Goal: Task Accomplishment & Management: Complete application form

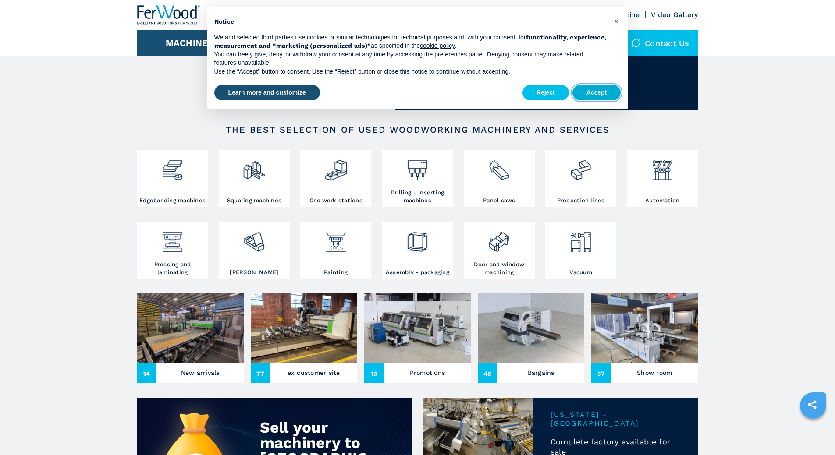
click at [590, 93] on button "Accept" at bounding box center [596, 93] width 49 height 16
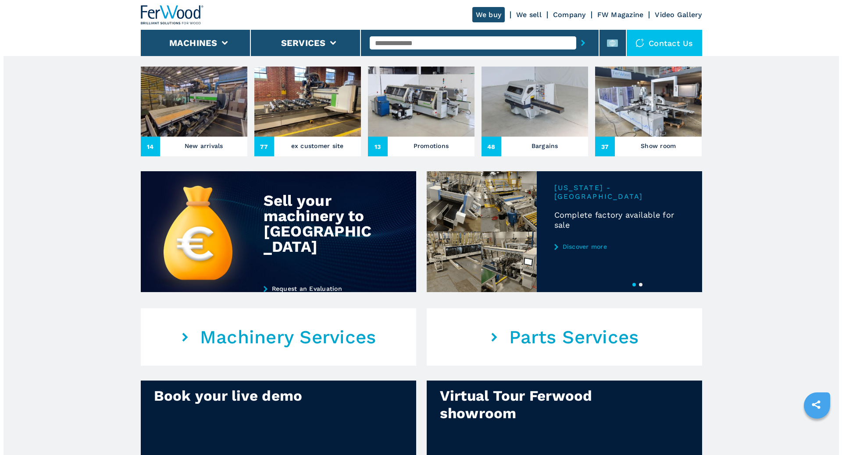
scroll to position [139, 0]
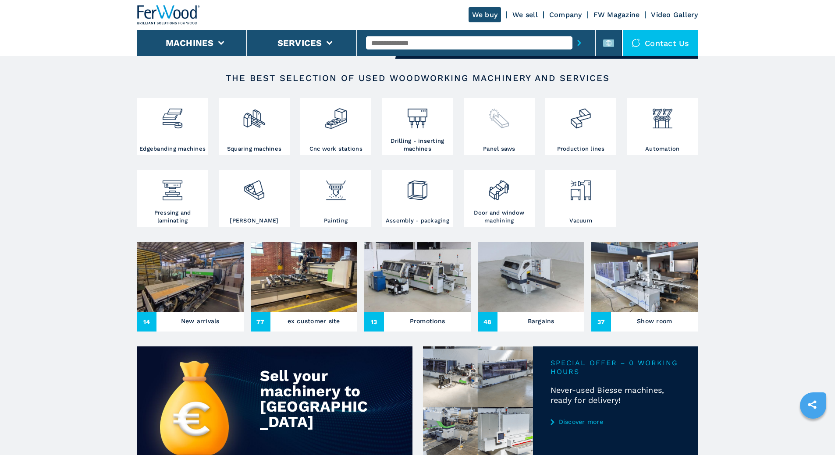
click at [497, 131] on div at bounding box center [499, 122] width 67 height 45
click at [502, 120] on img at bounding box center [498, 115] width 23 height 30
click at [503, 120] on img at bounding box center [498, 115] width 23 height 30
click at [225, 41] on li "Machines" at bounding box center [192, 43] width 110 height 26
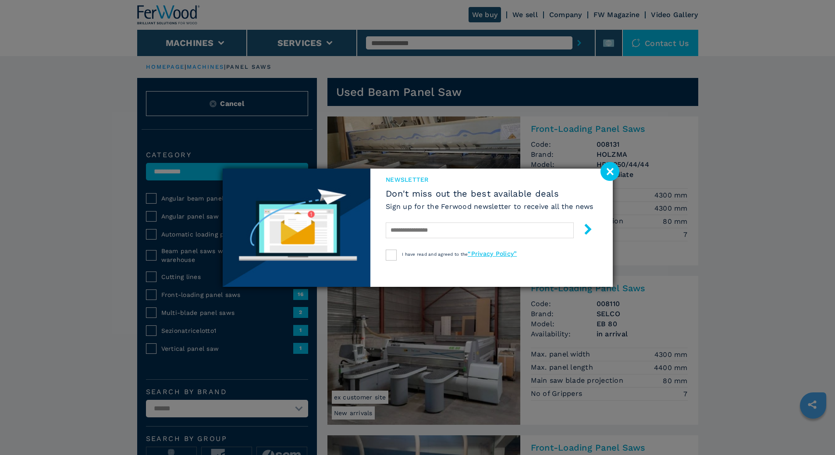
click at [153, 245] on div "newsletter Don't miss out the best available deals Sign up for the Ferwood news…" at bounding box center [417, 227] width 835 height 455
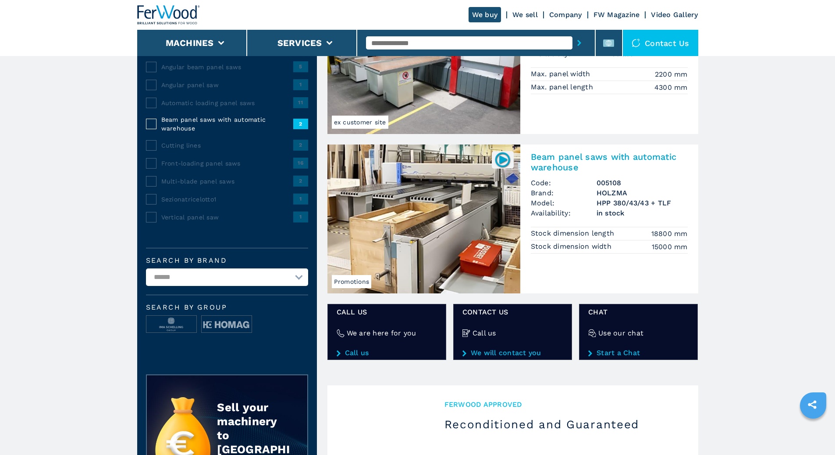
scroll to position [175, 0]
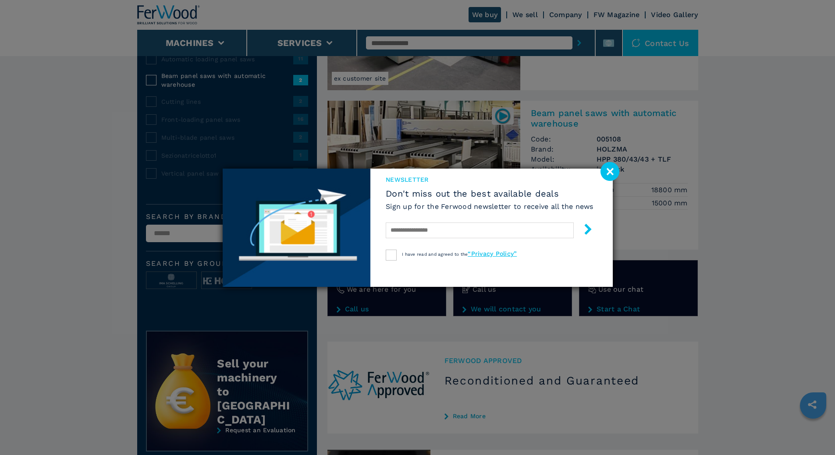
click at [611, 166] on image at bounding box center [609, 171] width 19 height 19
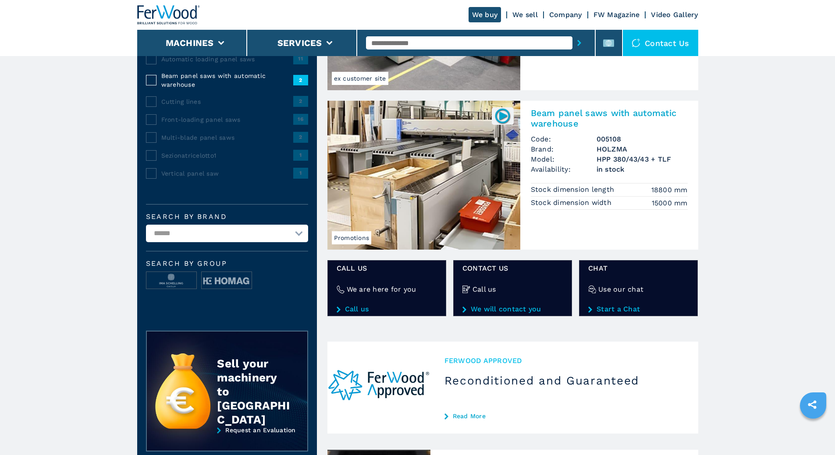
scroll to position [88, 0]
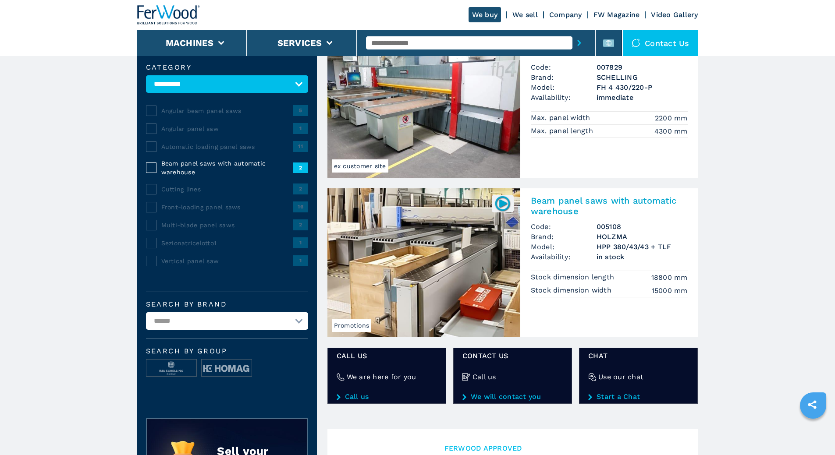
click at [188, 148] on span "Automatic loading panel saws" at bounding box center [227, 146] width 132 height 9
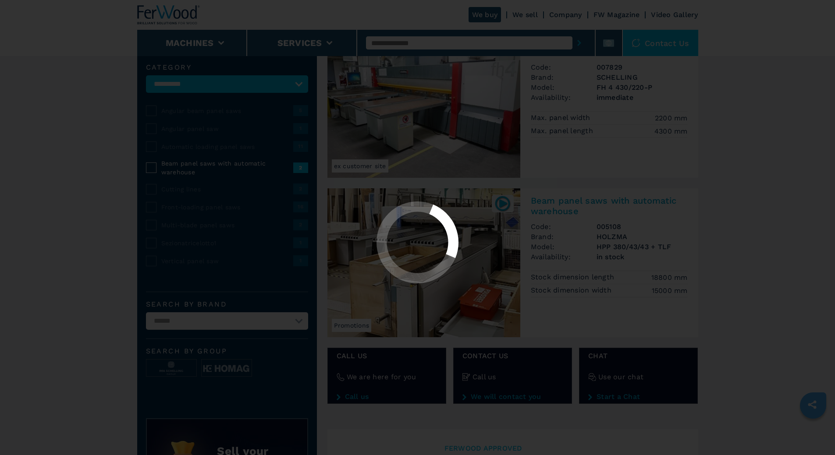
scroll to position [0, 0]
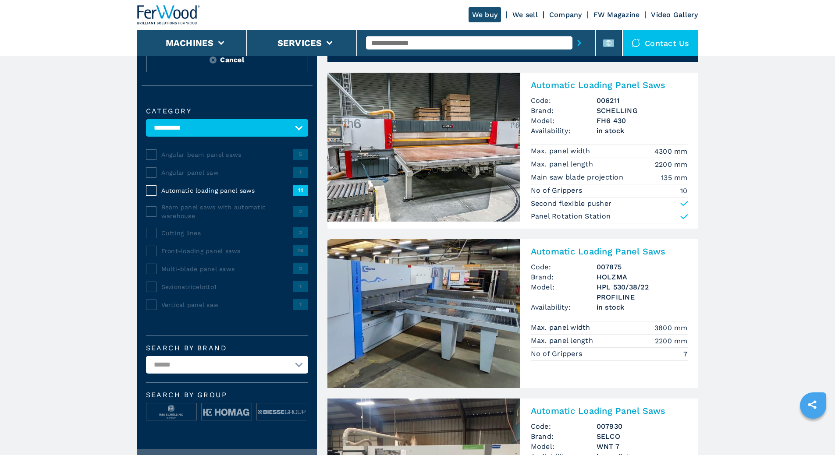
scroll to position [82, 0]
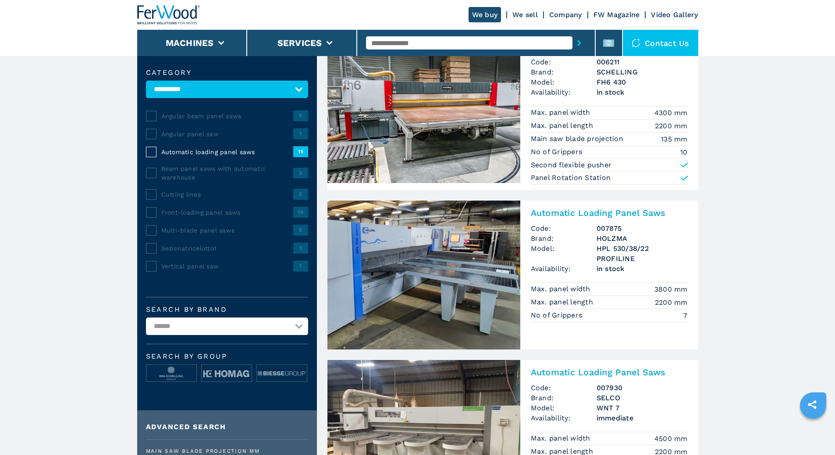
click at [215, 156] on span "Automatic loading panel saws" at bounding box center [227, 152] width 132 height 9
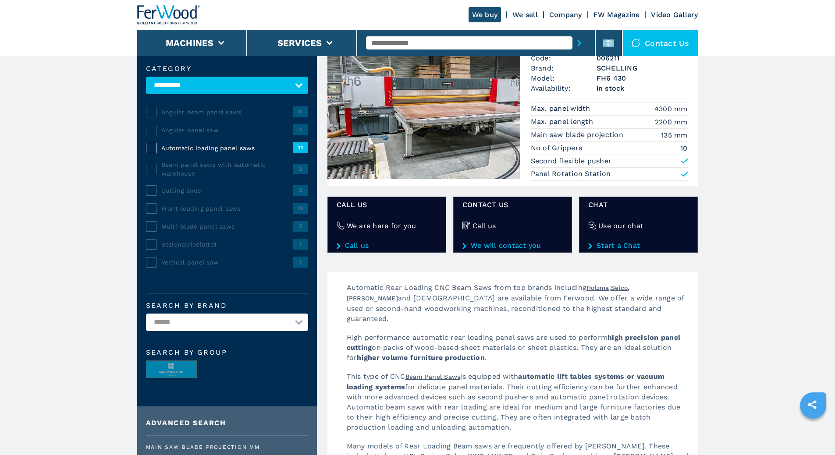
scroll to position [0, 0]
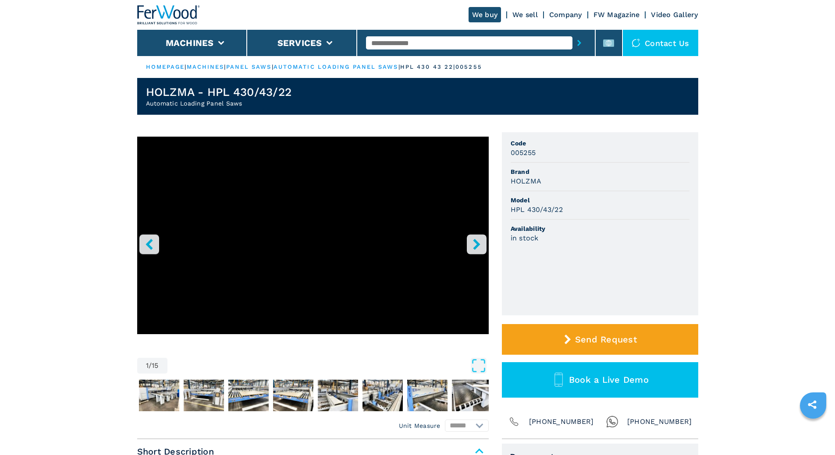
click at [479, 245] on icon "right-button" at bounding box center [476, 244] width 7 height 11
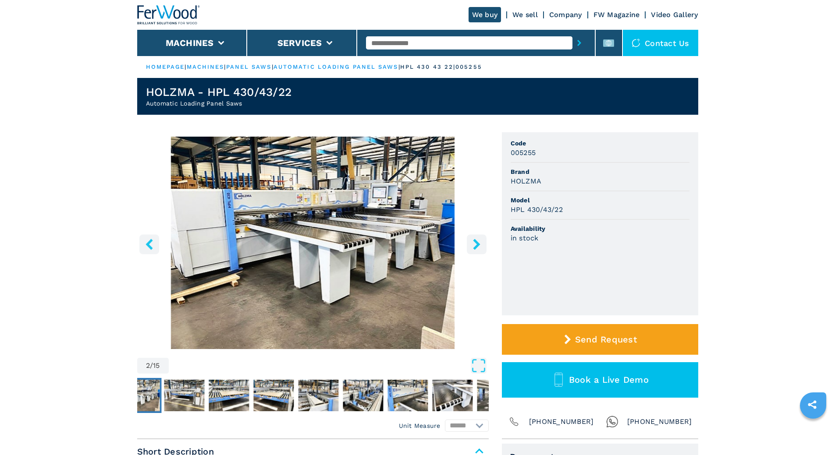
click at [479, 245] on icon "right-button" at bounding box center [476, 244] width 7 height 11
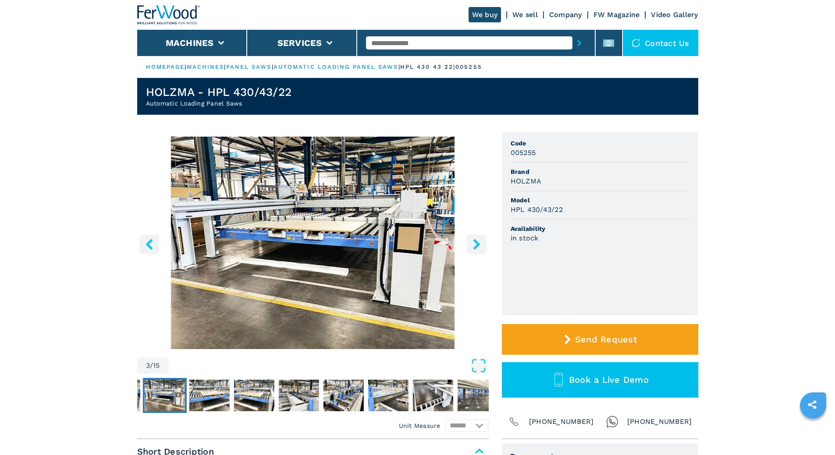
click at [479, 245] on icon "right-button" at bounding box center [476, 244] width 7 height 11
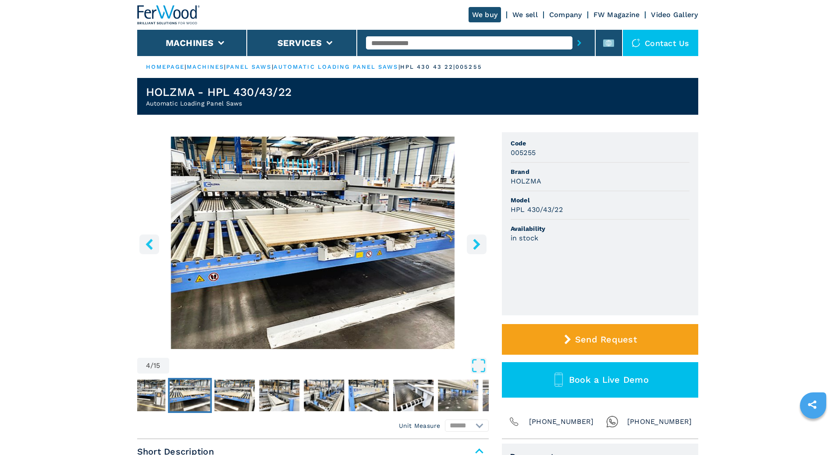
click at [479, 245] on icon "right-button" at bounding box center [476, 244] width 7 height 11
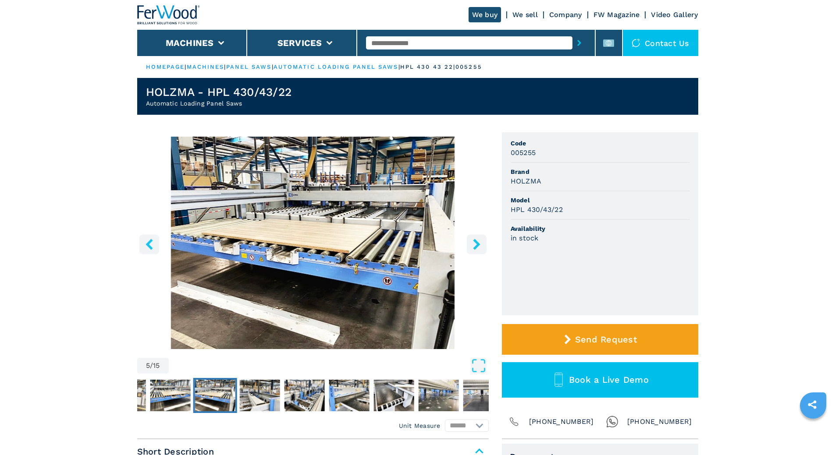
click at [479, 245] on icon "right-button" at bounding box center [476, 244] width 7 height 11
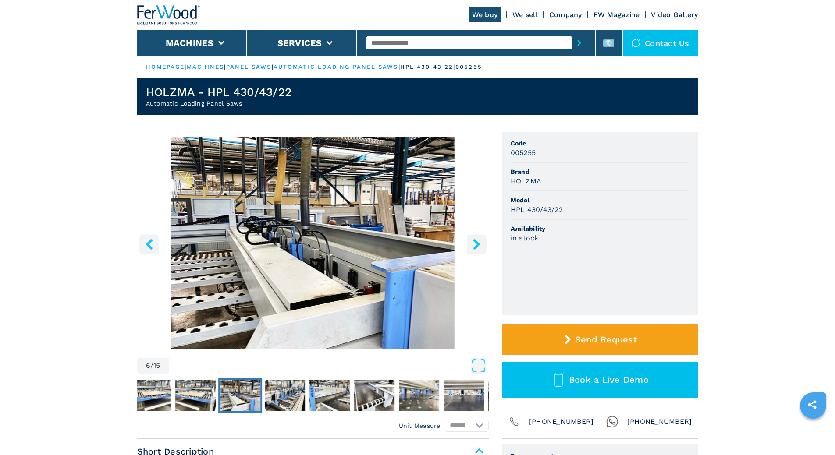
click at [479, 245] on icon "right-button" at bounding box center [476, 244] width 7 height 11
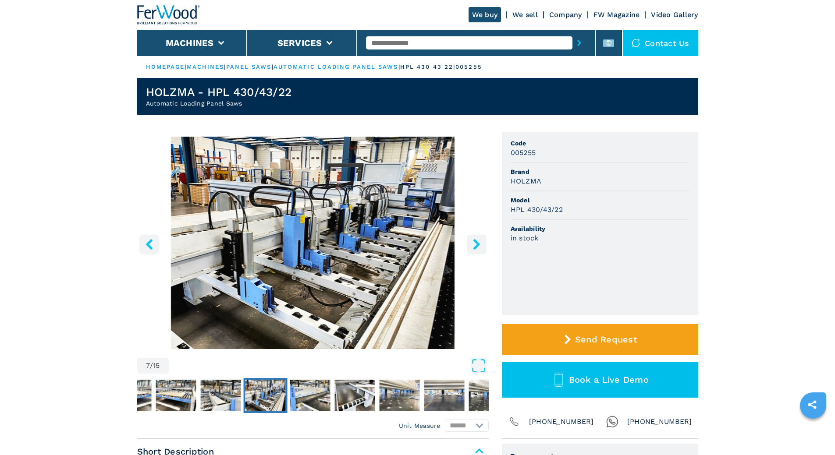
click at [479, 245] on icon "right-button" at bounding box center [476, 244] width 7 height 11
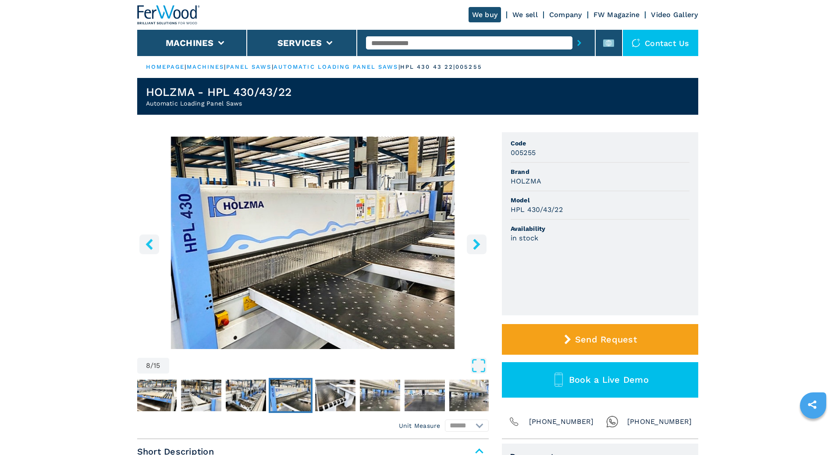
click at [479, 245] on icon "right-button" at bounding box center [476, 244] width 7 height 11
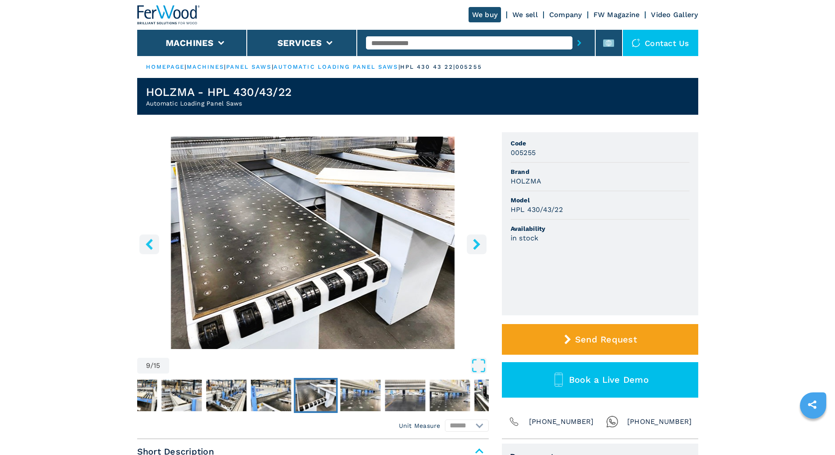
click at [479, 245] on icon "right-button" at bounding box center [476, 244] width 7 height 11
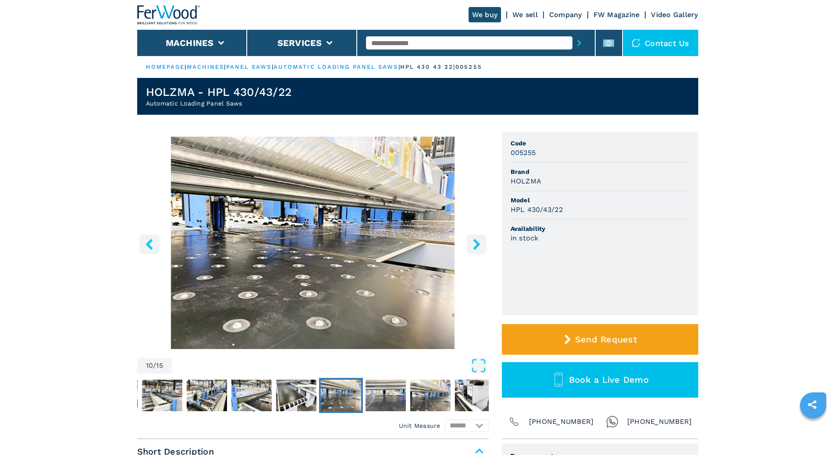
click at [479, 245] on icon "right-button" at bounding box center [476, 244] width 7 height 11
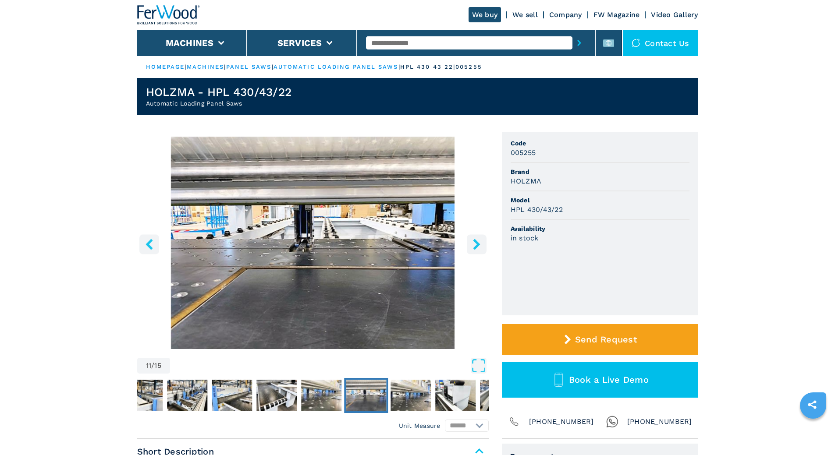
click at [479, 245] on icon "right-button" at bounding box center [476, 244] width 7 height 11
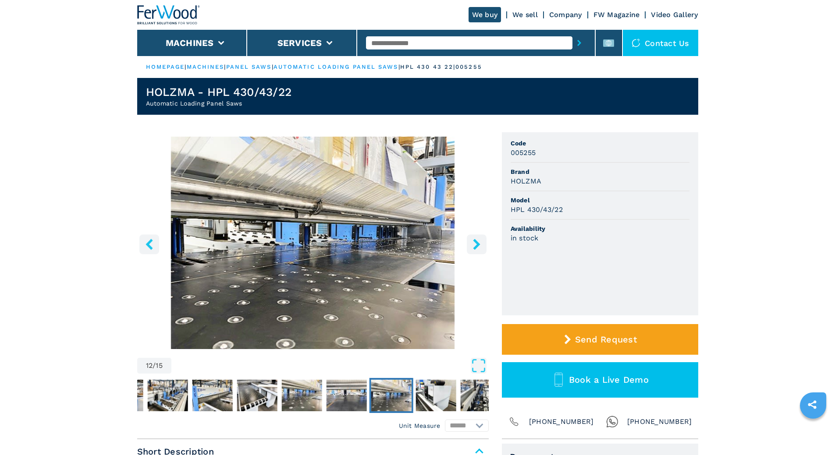
click at [479, 245] on icon "right-button" at bounding box center [476, 244] width 7 height 11
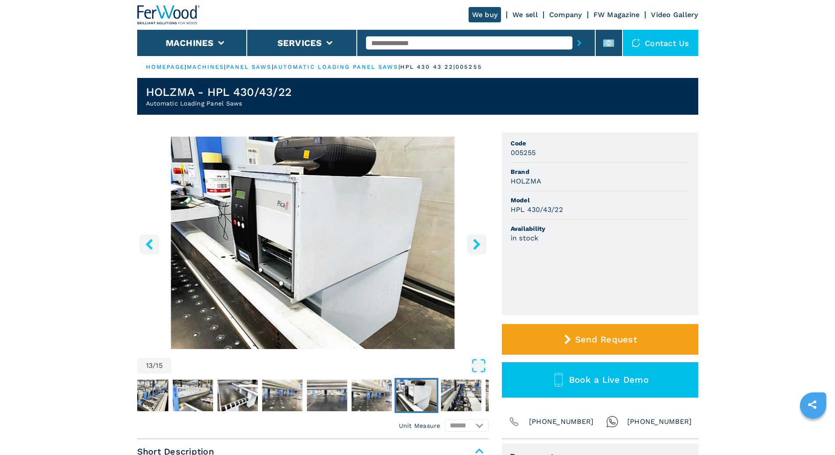
click at [479, 245] on icon "right-button" at bounding box center [476, 244] width 7 height 11
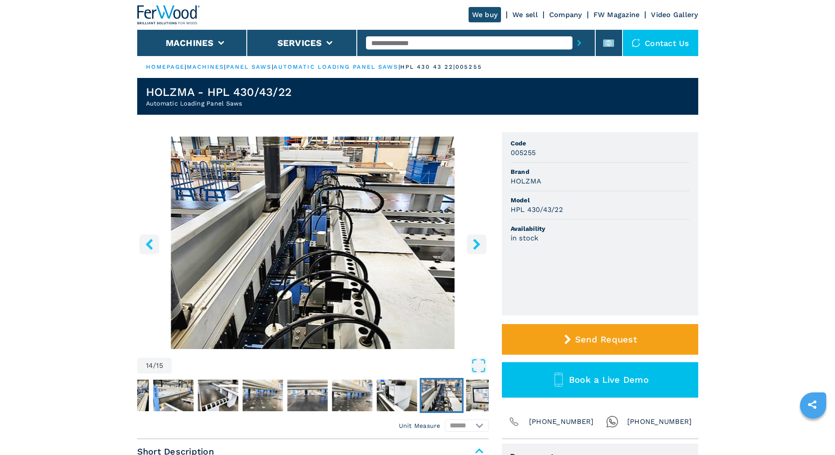
click at [479, 245] on icon "right-button" at bounding box center [476, 244] width 7 height 11
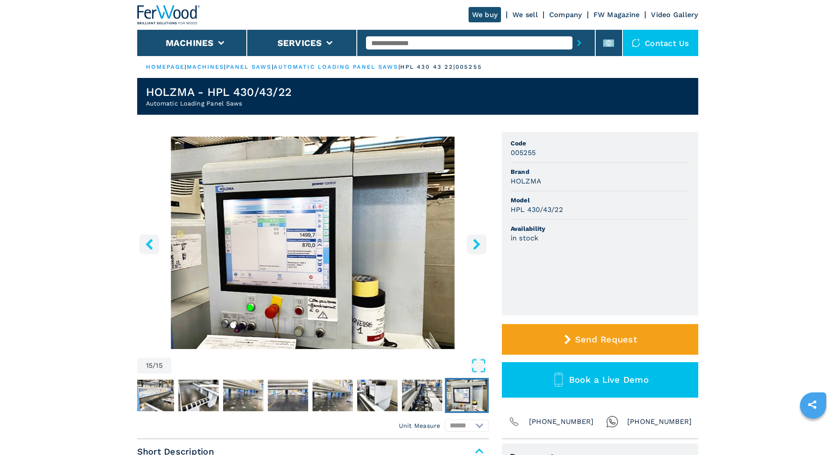
click at [479, 245] on icon "right-button" at bounding box center [476, 244] width 7 height 11
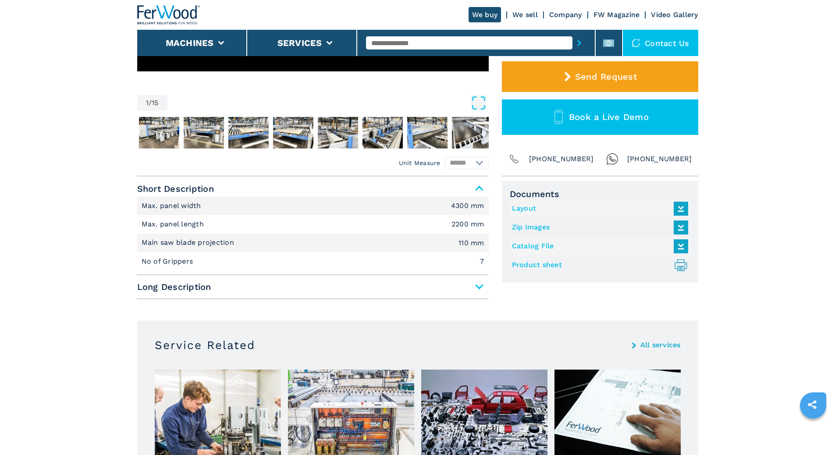
scroll to position [351, 0]
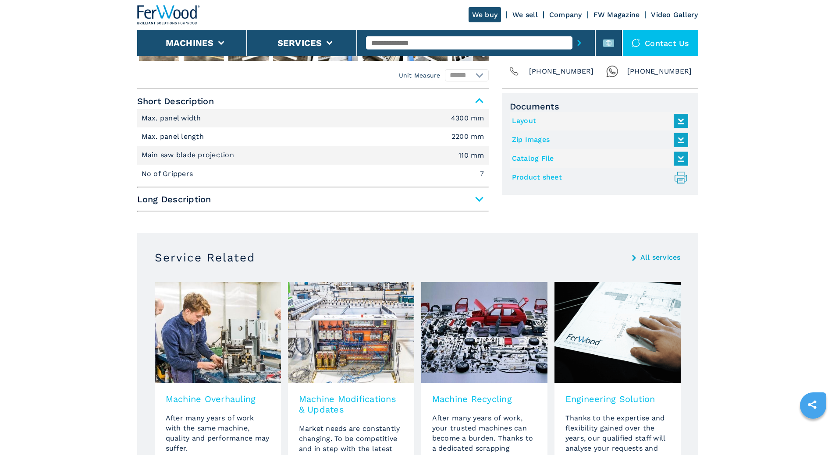
click at [479, 197] on span "Long Description" at bounding box center [313, 200] width 352 height 16
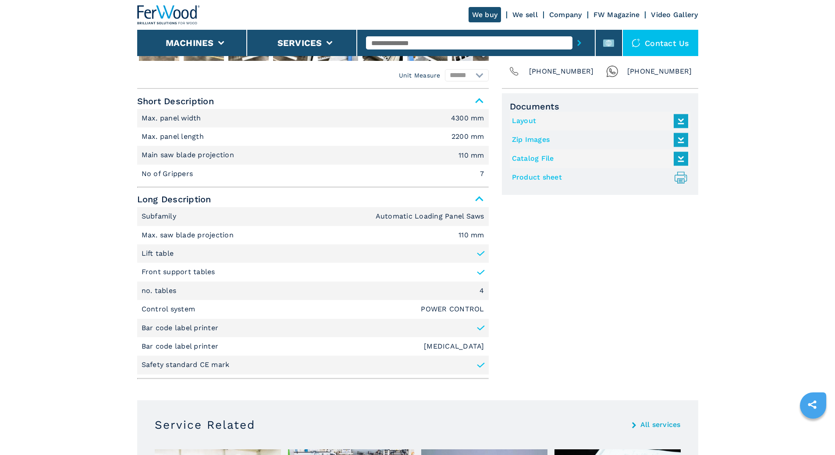
scroll to position [220, 0]
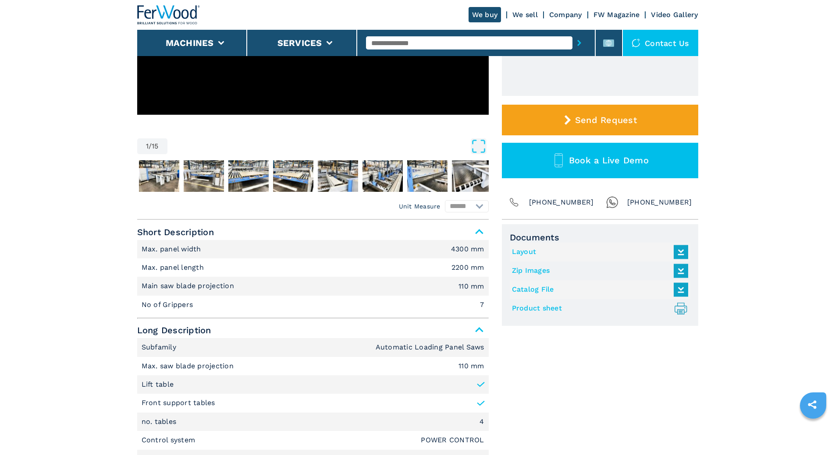
click at [681, 310] on icon ".prefix__st0{stroke-linecap:round;stroke-linejoin:round}.prefix__st0,.prefix__s…" at bounding box center [681, 309] width 14 height 14
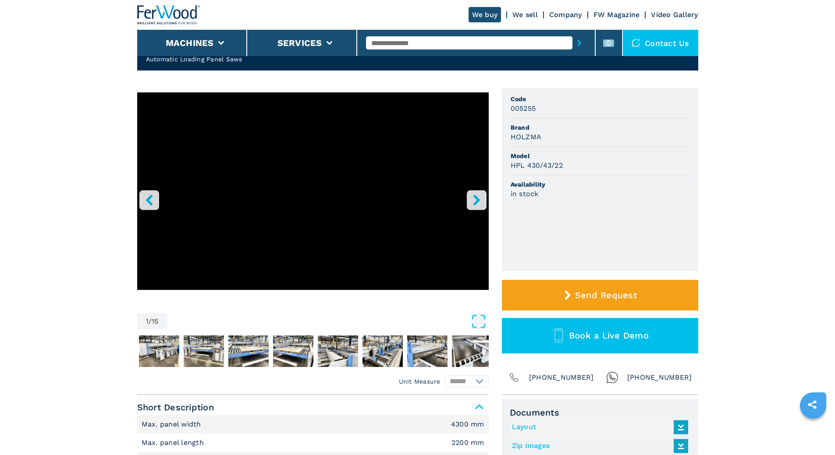
scroll to position [176, 0]
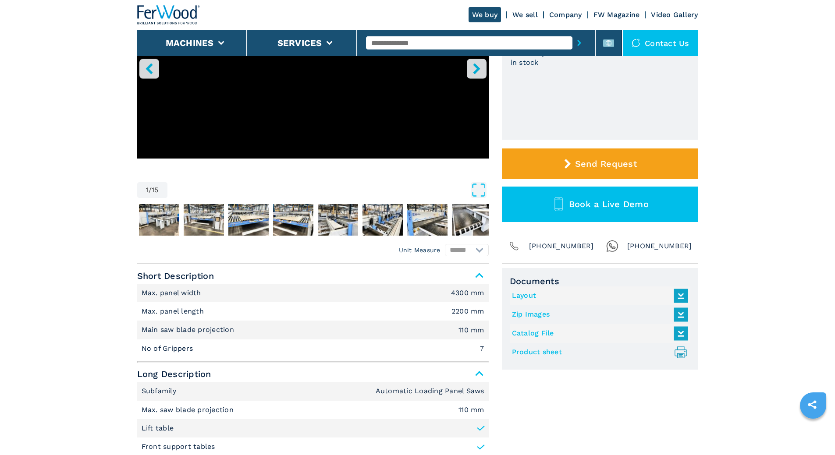
click at [531, 329] on link "Catalog File" at bounding box center [598, 334] width 172 height 14
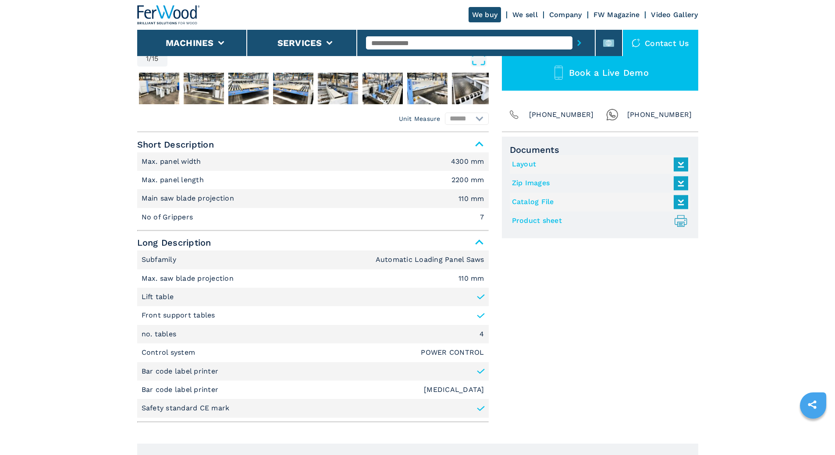
scroll to position [263, 0]
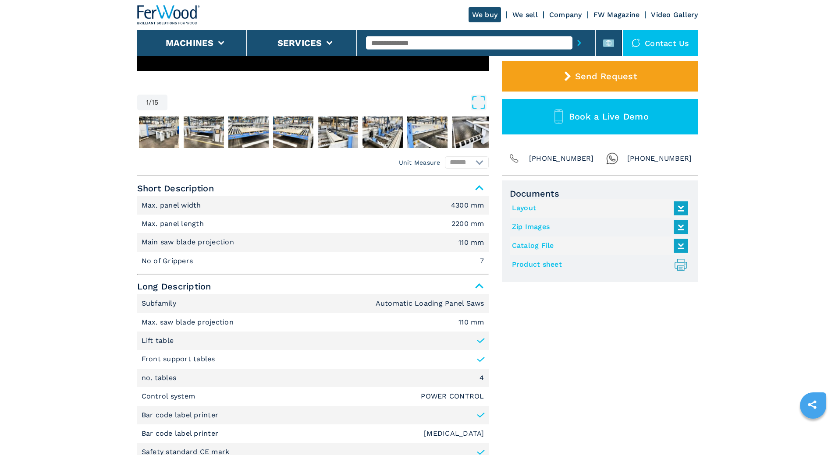
click at [547, 208] on link "Layout" at bounding box center [598, 208] width 172 height 14
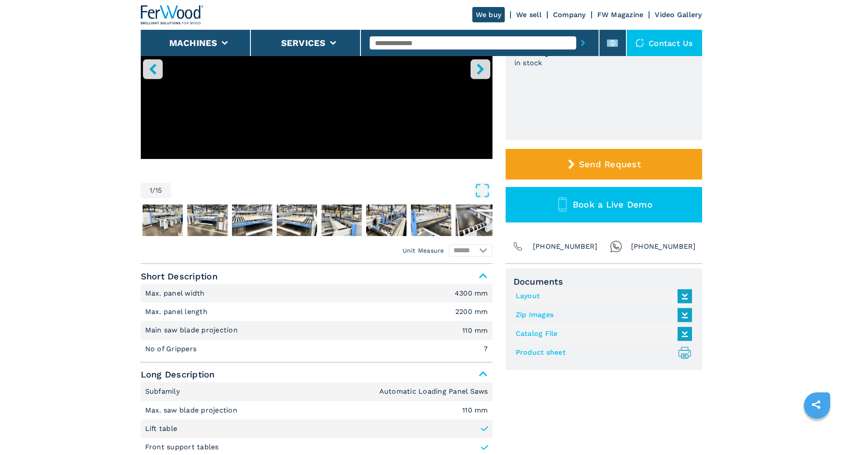
scroll to position [0, 0]
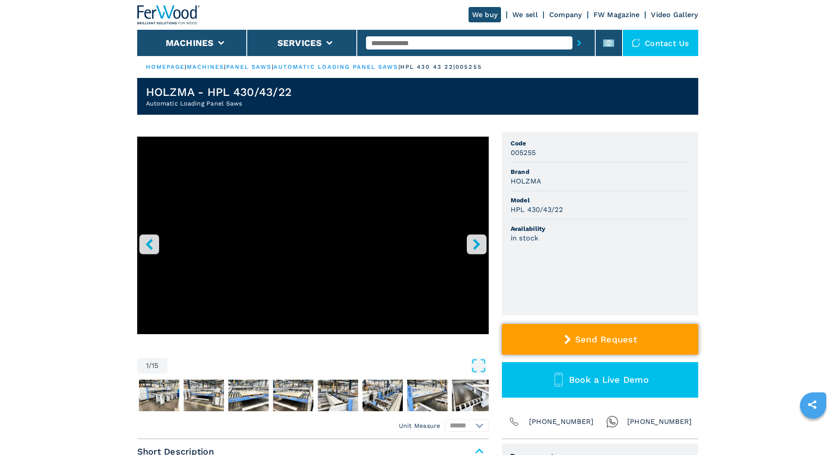
click at [583, 342] on span "Send Request" at bounding box center [606, 339] width 62 height 11
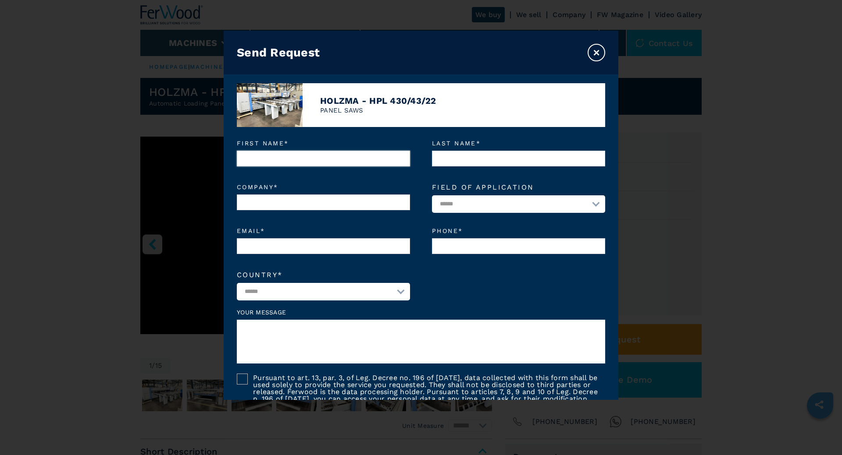
click at [253, 161] on input "First name *" at bounding box center [323, 159] width 173 height 16
type input "****"
type input "**********"
type input "*"
type input "**********"
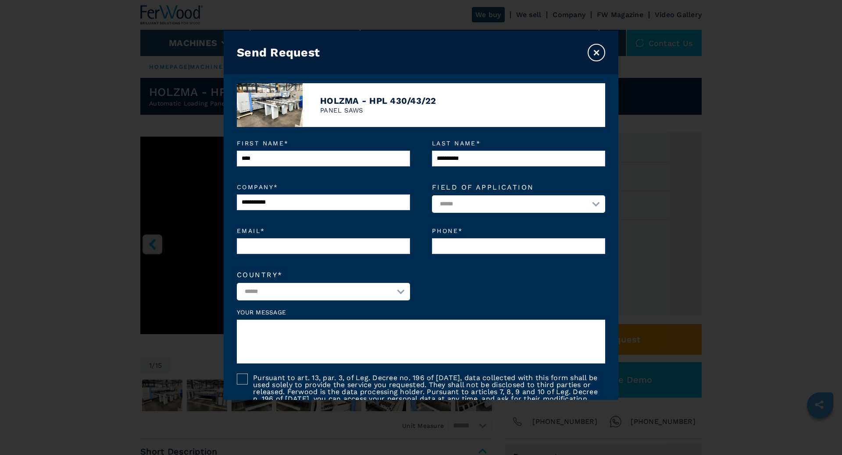
click at [581, 210] on select "**********" at bounding box center [518, 204] width 173 height 18
select select "*********"
click at [432, 196] on select "**********" at bounding box center [518, 204] width 173 height 18
click at [317, 252] on input "Email *" at bounding box center [323, 246] width 173 height 16
type input "**********"
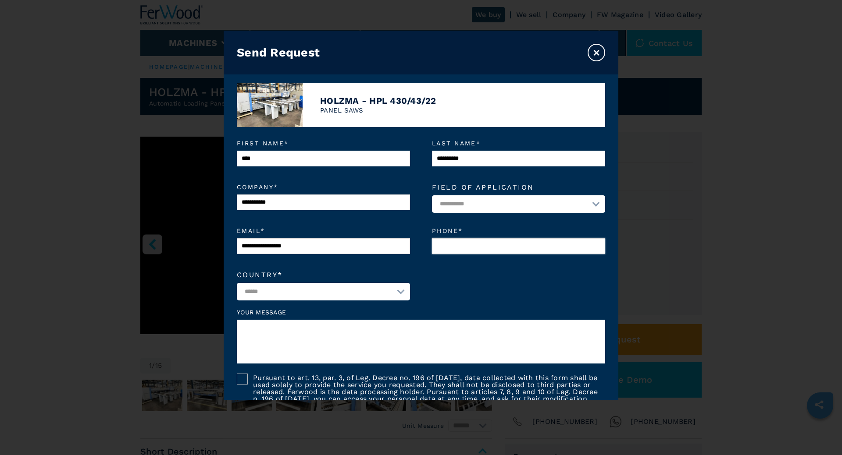
click at [510, 251] on input "Phone *" at bounding box center [518, 246] width 173 height 16
type input "**********"
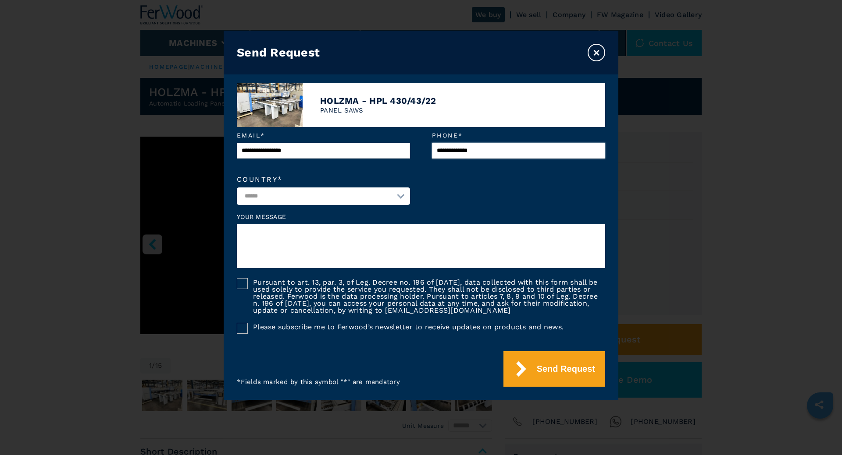
scroll to position [53, 0]
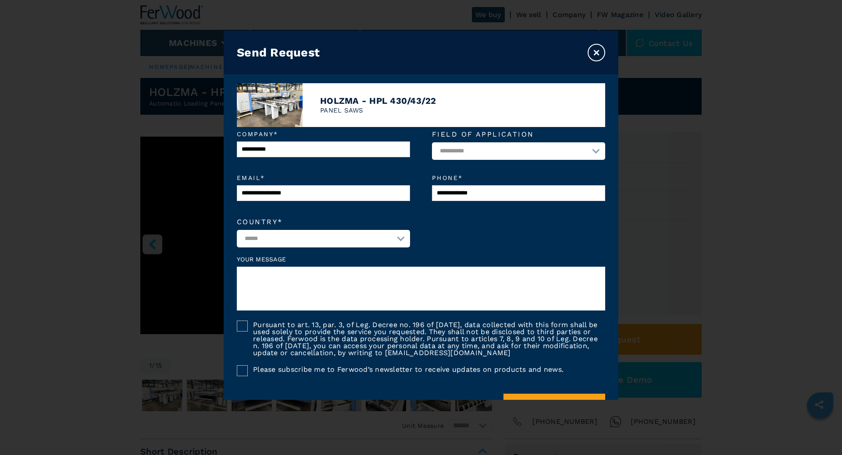
click at [339, 276] on textarea at bounding box center [421, 289] width 368 height 44
type textarea "*"
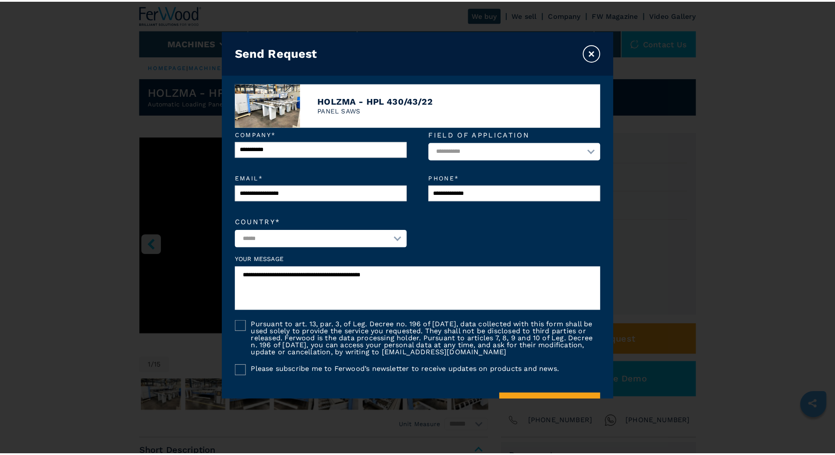
scroll to position [97, 0]
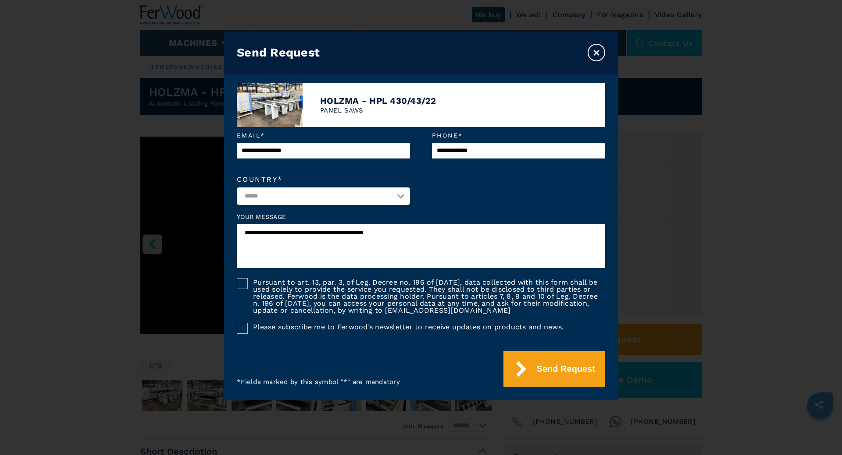
type textarea "**********"
click at [243, 284] on div at bounding box center [242, 283] width 11 height 11
click at [241, 330] on div at bounding box center [242, 328] width 11 height 11
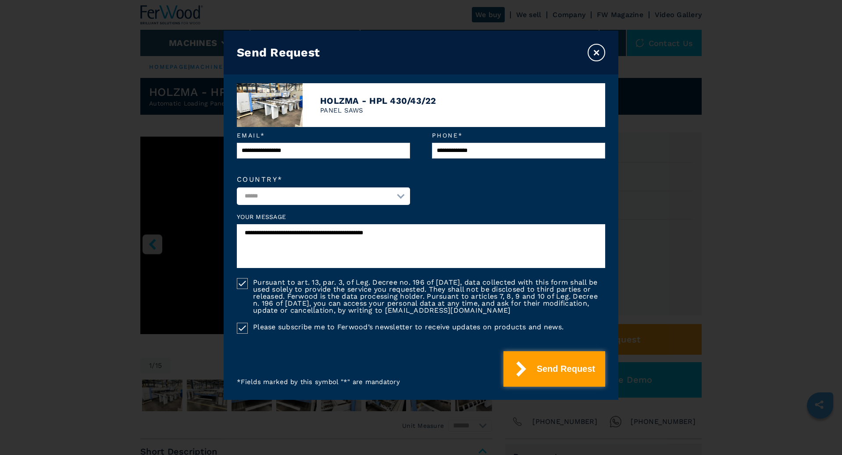
click at [560, 373] on button "Send Request" at bounding box center [554, 370] width 102 height 36
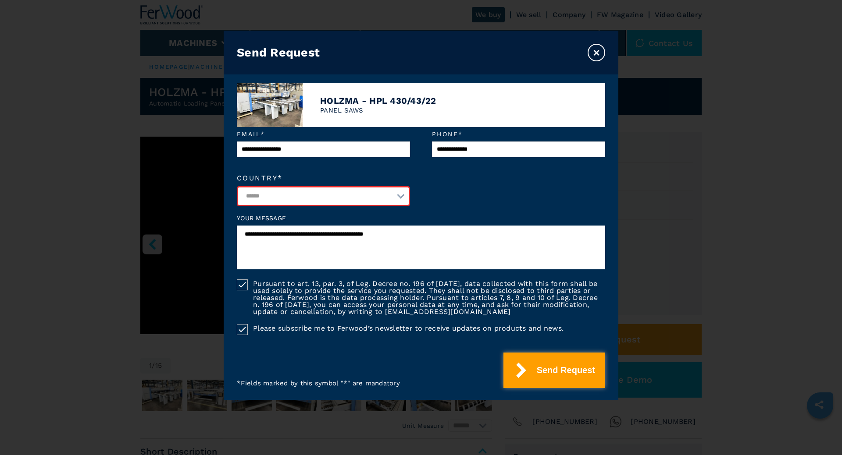
click at [562, 370] on button "Send Request" at bounding box center [554, 371] width 102 height 36
click at [331, 195] on select "**********" at bounding box center [323, 196] width 173 height 20
select select "**"
click at [237, 188] on select "**********" at bounding box center [323, 196] width 173 height 20
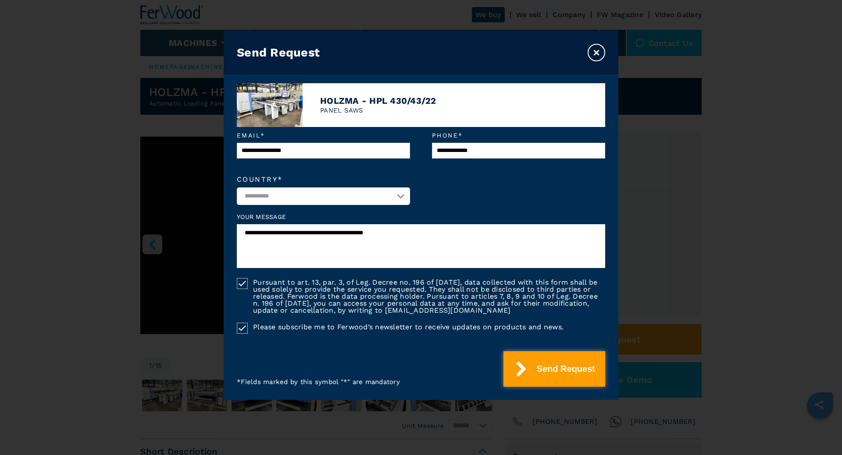
click at [565, 370] on button "Send Request" at bounding box center [554, 370] width 102 height 36
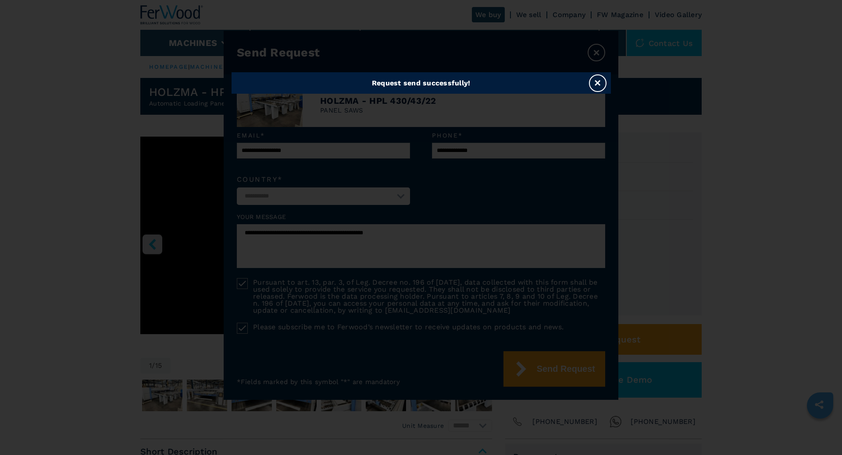
click at [599, 84] on button "×" at bounding box center [598, 84] width 18 height 18
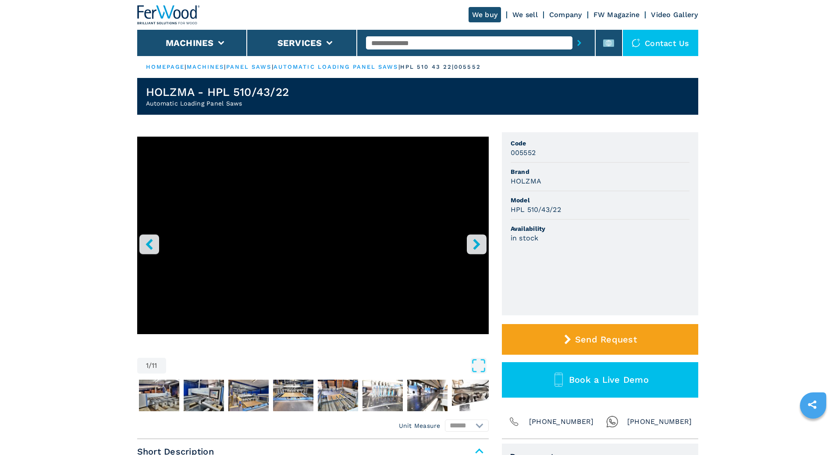
scroll to position [88, 0]
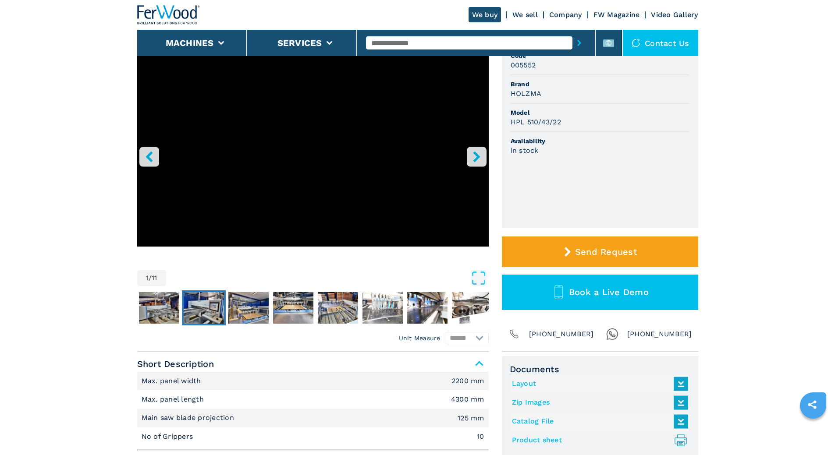
click at [207, 309] on img "Go to Slide 3" at bounding box center [204, 308] width 40 height 32
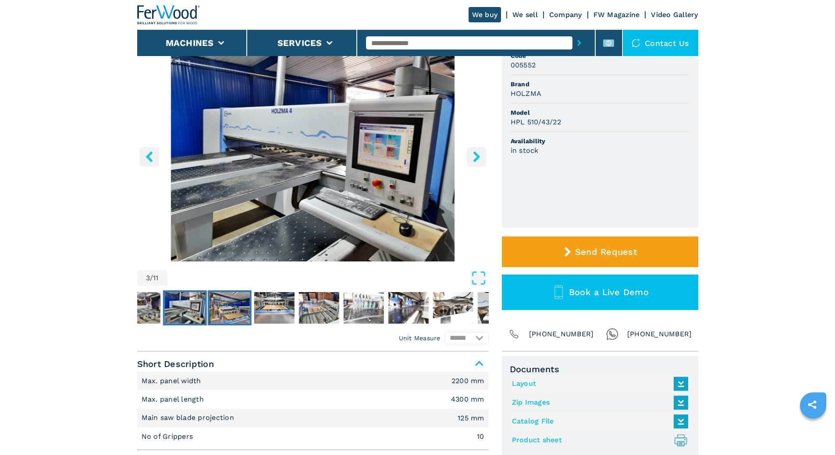
click at [231, 315] on img "Go to Slide 4" at bounding box center [229, 308] width 40 height 32
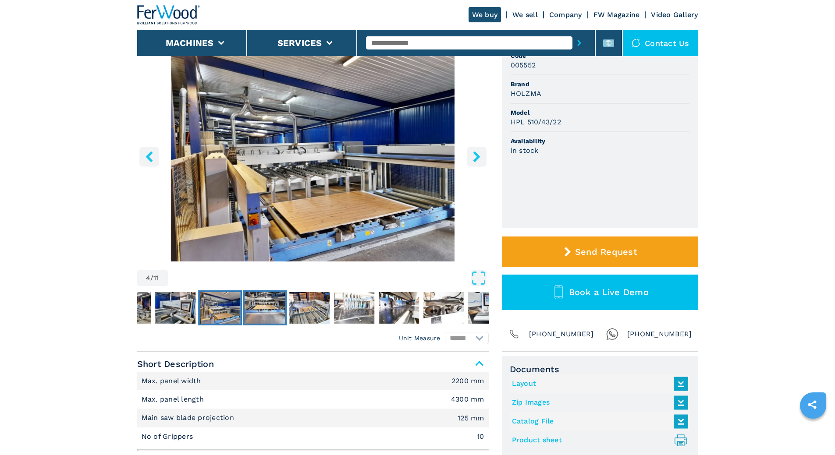
click at [265, 319] on img "Go to Slide 5" at bounding box center [265, 308] width 40 height 32
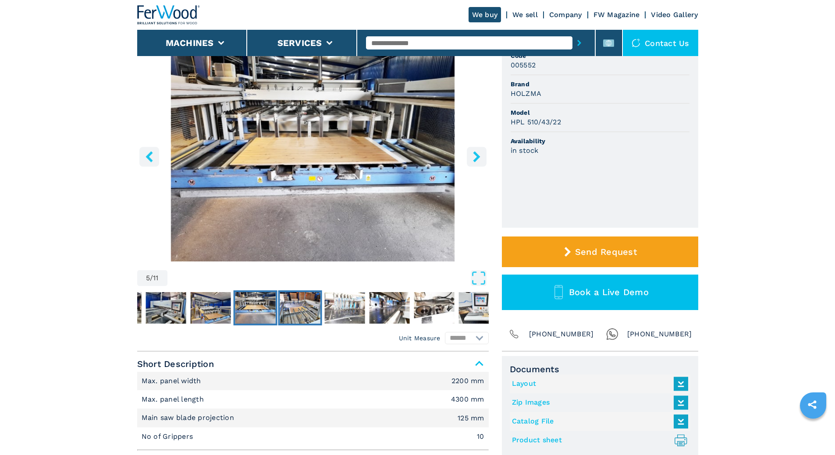
click at [297, 319] on img "Go to Slide 6" at bounding box center [300, 308] width 40 height 32
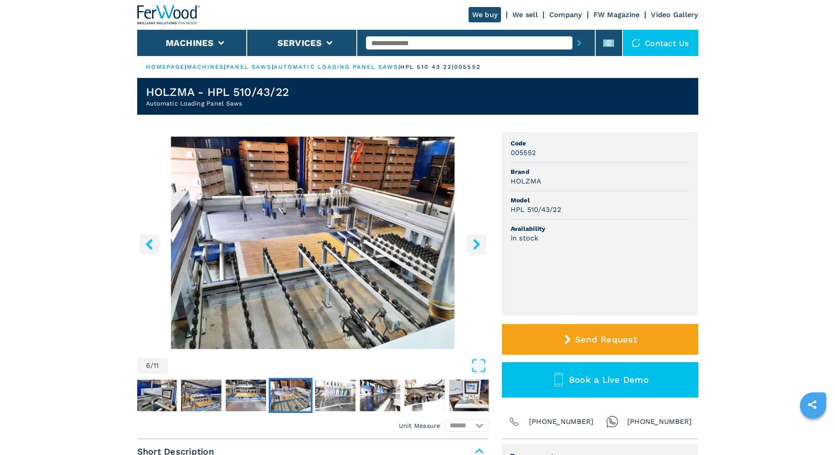
scroll to position [0, 0]
click at [331, 393] on img "Go to Slide 7" at bounding box center [335, 396] width 40 height 32
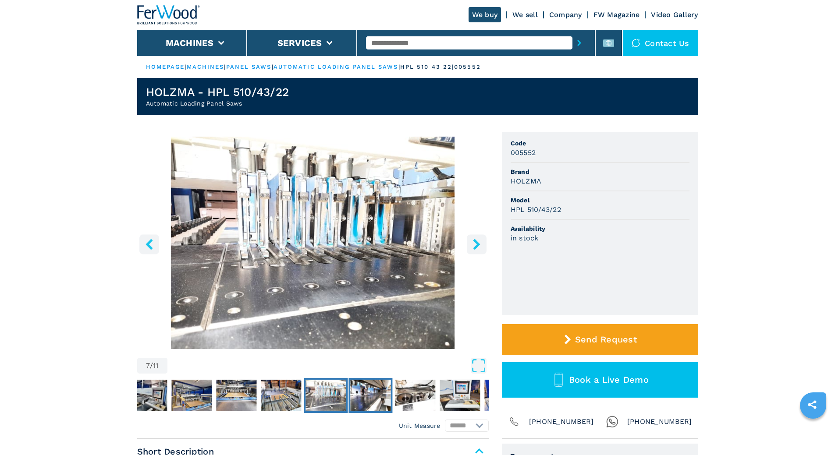
click at [366, 409] on img "Go to Slide 8" at bounding box center [370, 396] width 40 height 32
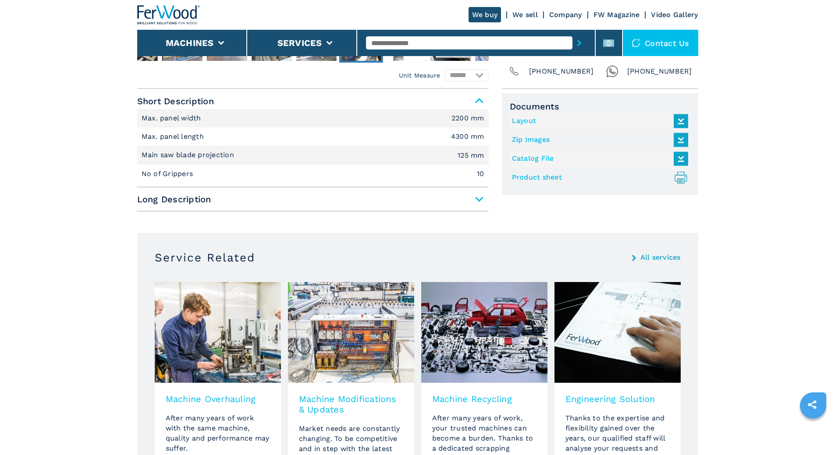
scroll to position [307, 0]
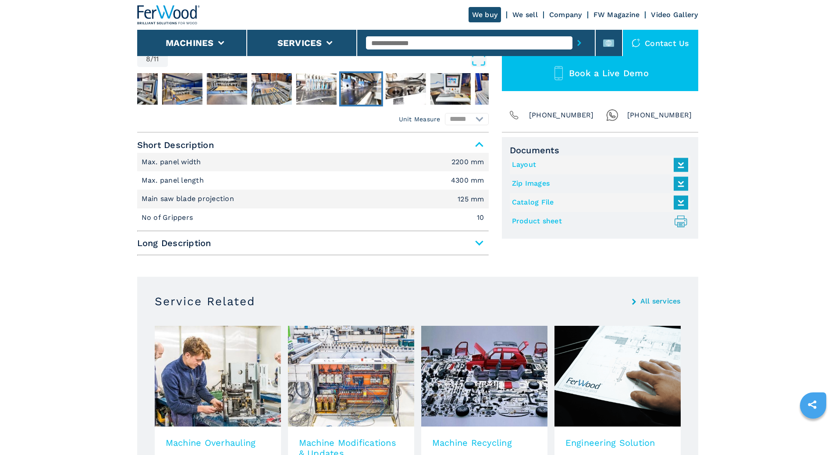
click at [478, 246] on span "Long Description" at bounding box center [313, 243] width 352 height 16
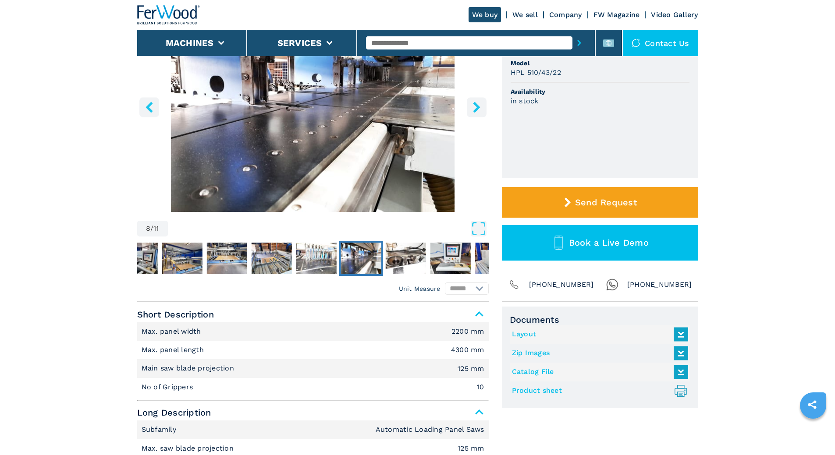
scroll to position [0, 0]
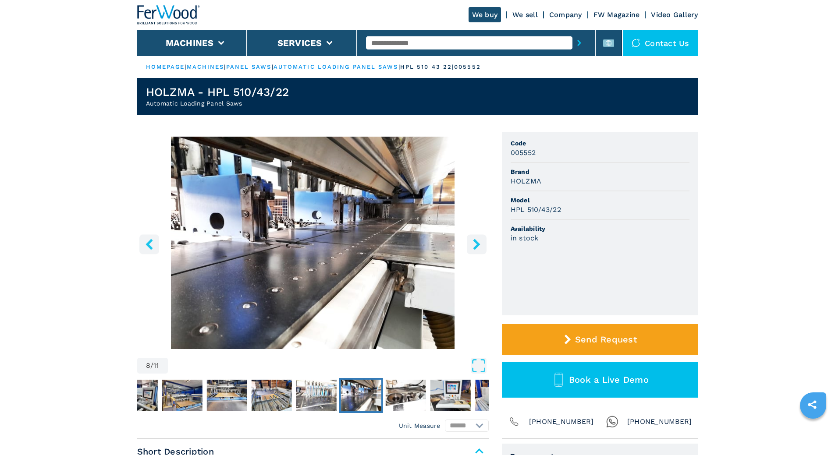
click at [347, 68] on link "automatic loading panel saws" at bounding box center [336, 67] width 125 height 7
